Goal: Transaction & Acquisition: Purchase product/service

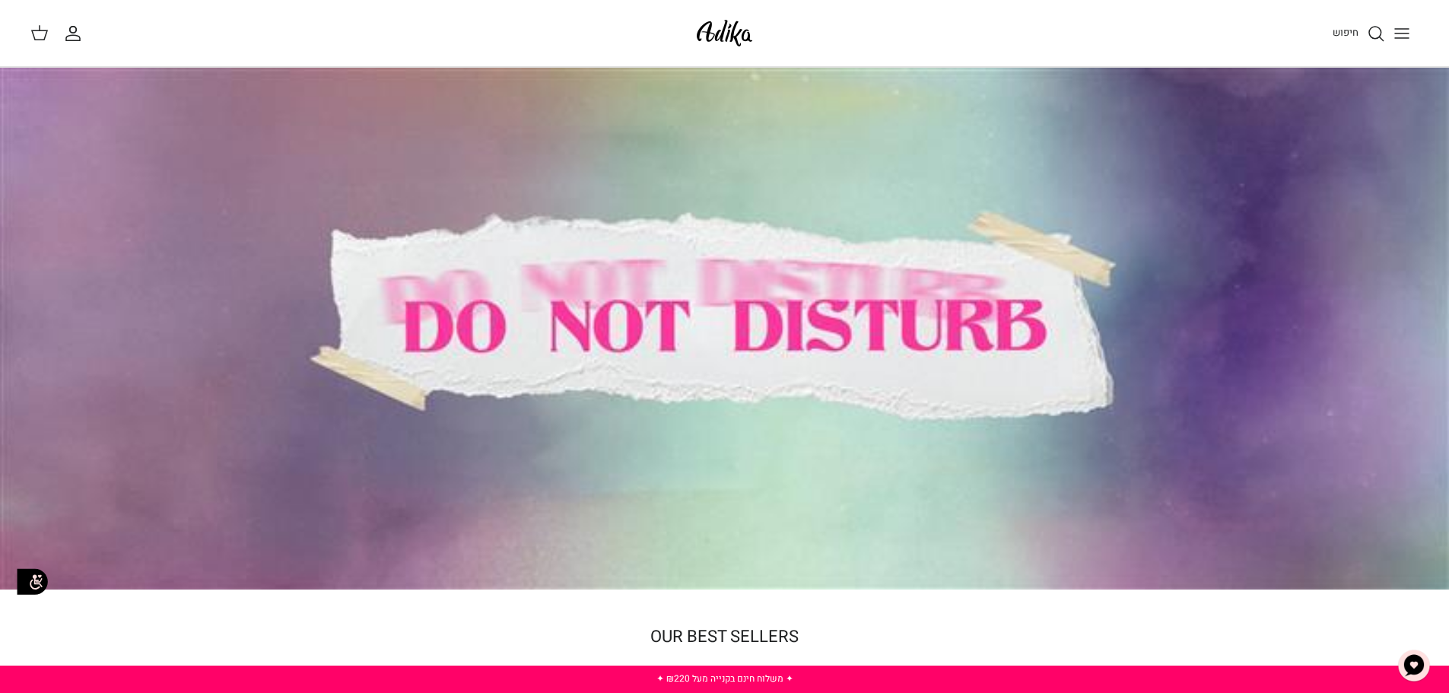
click at [915, 327] on div at bounding box center [724, 329] width 1449 height 522
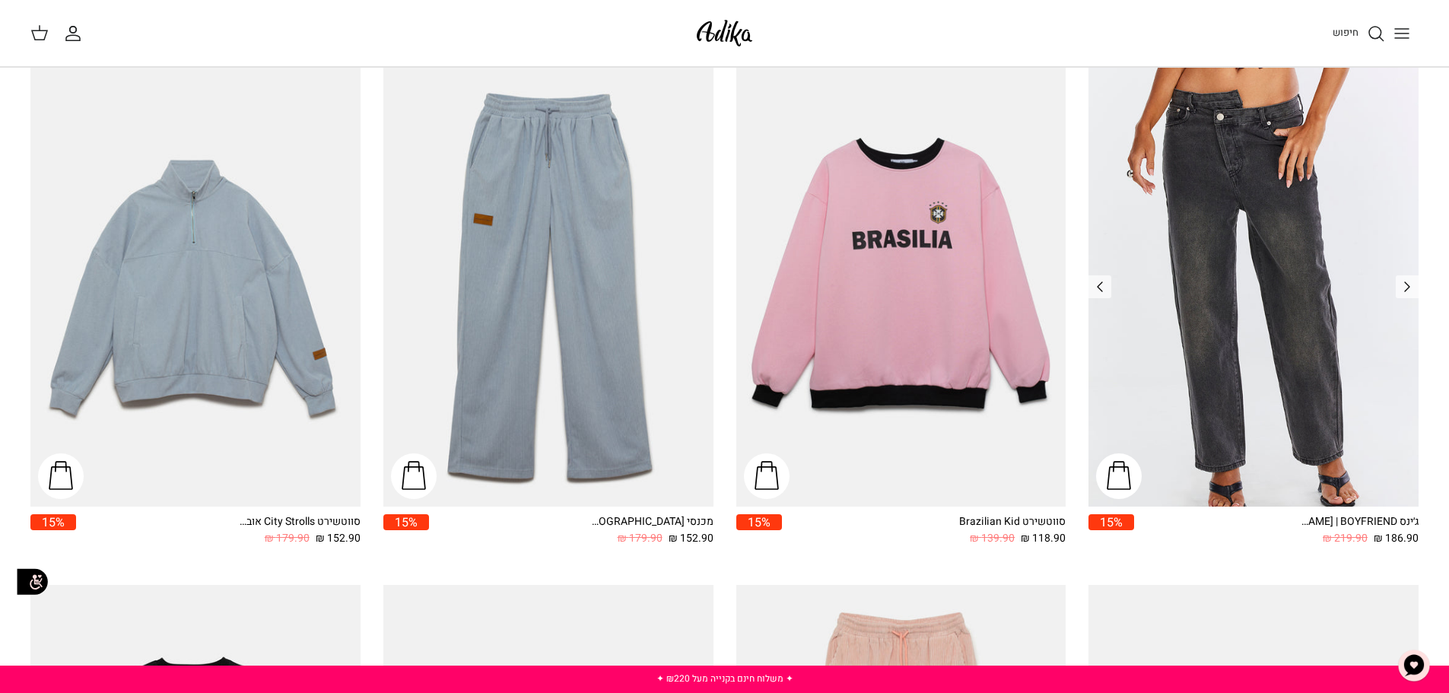
scroll to position [152, 0]
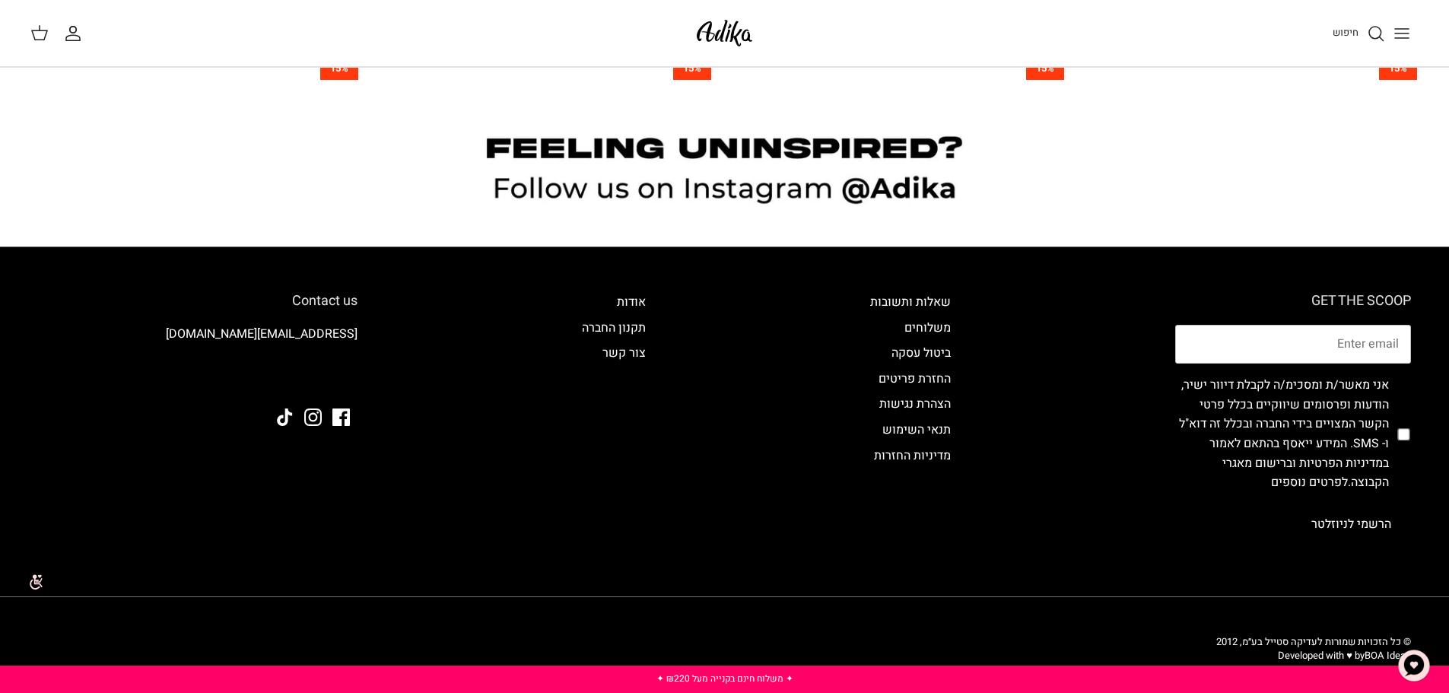
scroll to position [1693, 0]
